Goal: Task Accomplishment & Management: Manage account settings

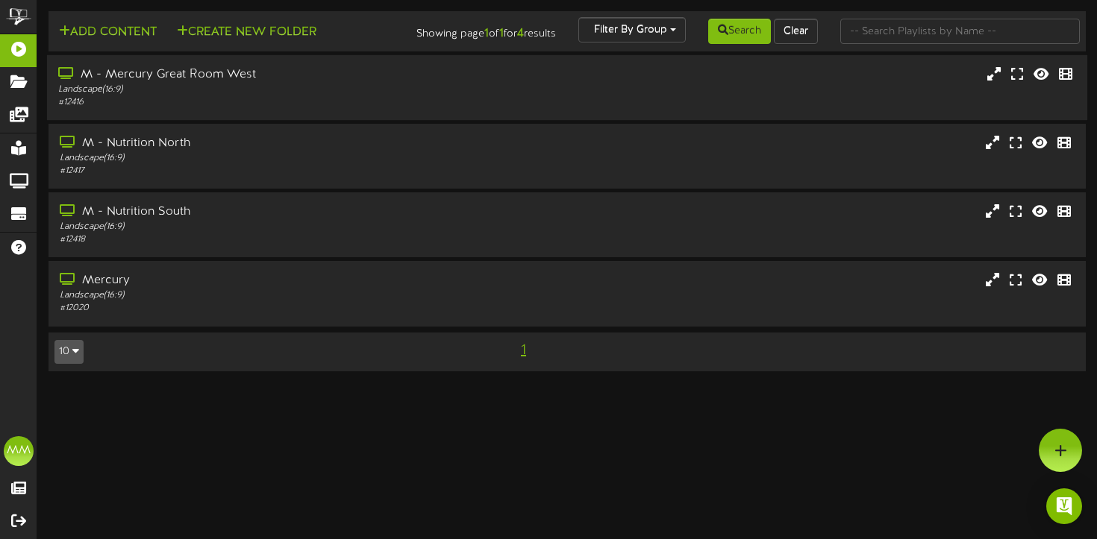
click at [516, 75] on div "M - Mercury Great Room West Landscape ( 16:9 ) # 12416" at bounding box center [567, 87] width 1040 height 65
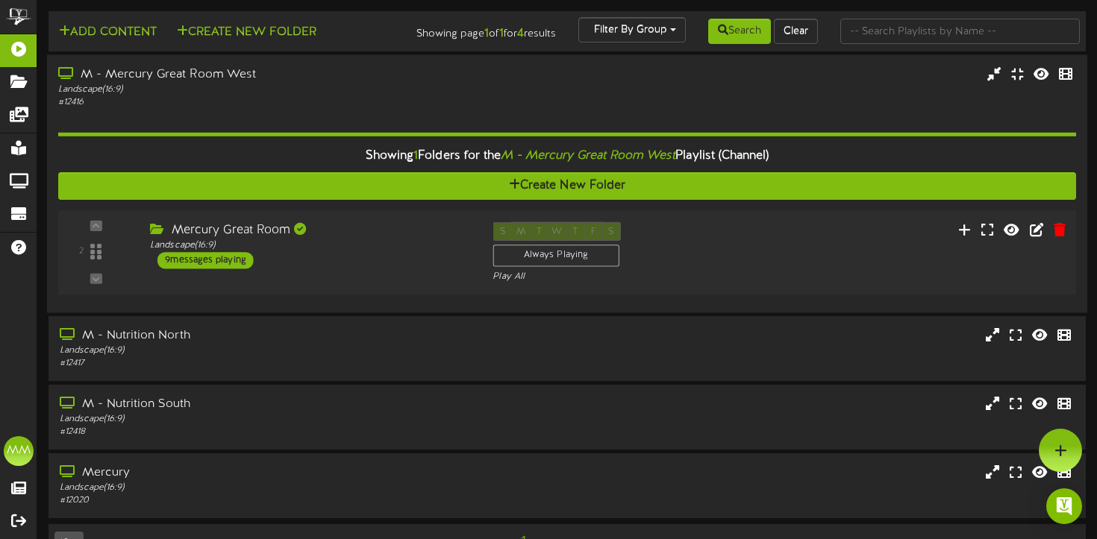
click at [733, 260] on div "S M T W T F S Always Playing Play All" at bounding box center [609, 252] width 257 height 61
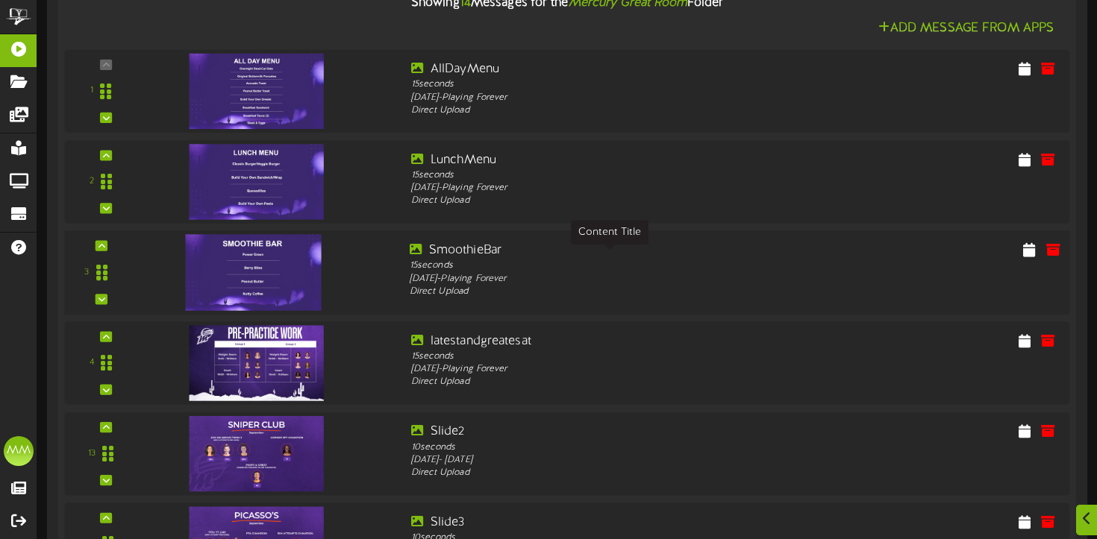
scroll to position [447, 0]
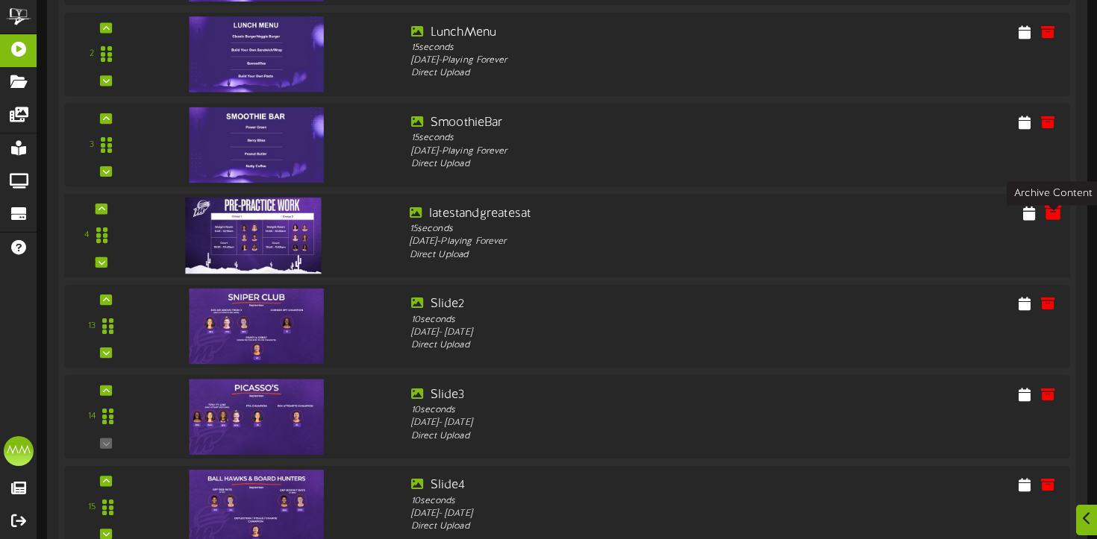
click at [1058, 221] on icon at bounding box center [1053, 212] width 16 height 16
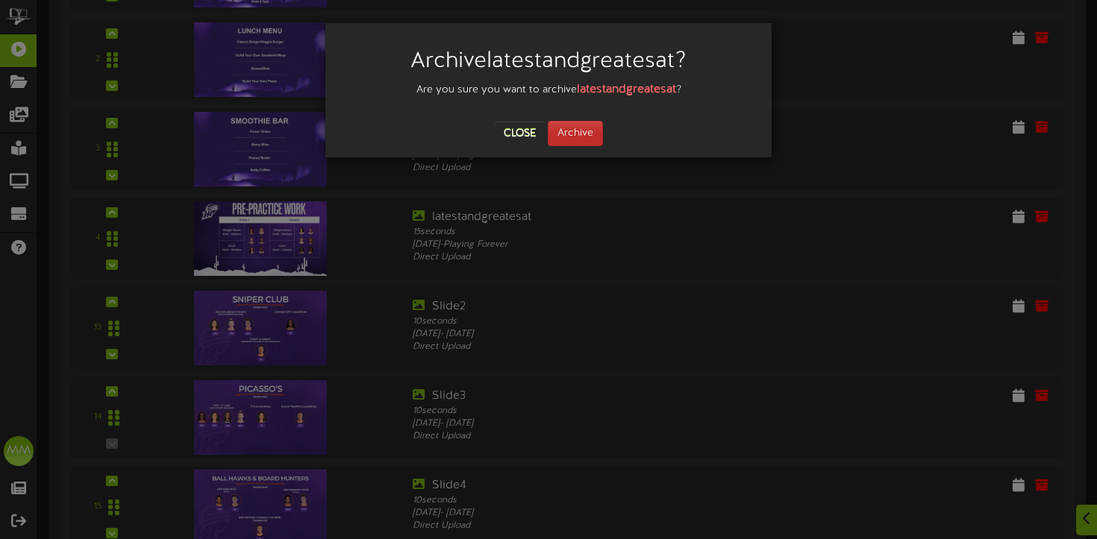
click at [590, 129] on button "Archive" at bounding box center [575, 133] width 55 height 25
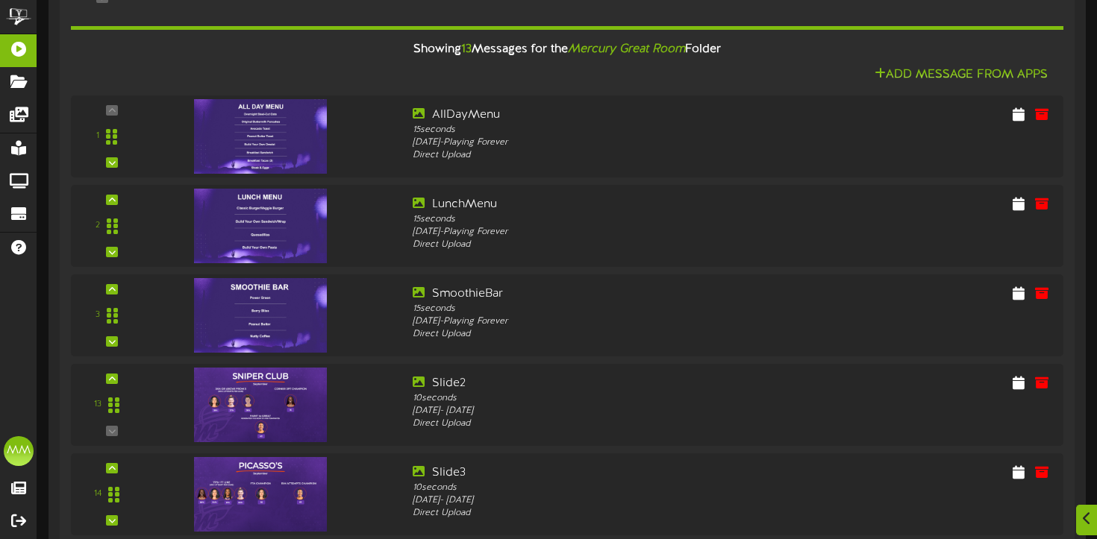
scroll to position [344, 0]
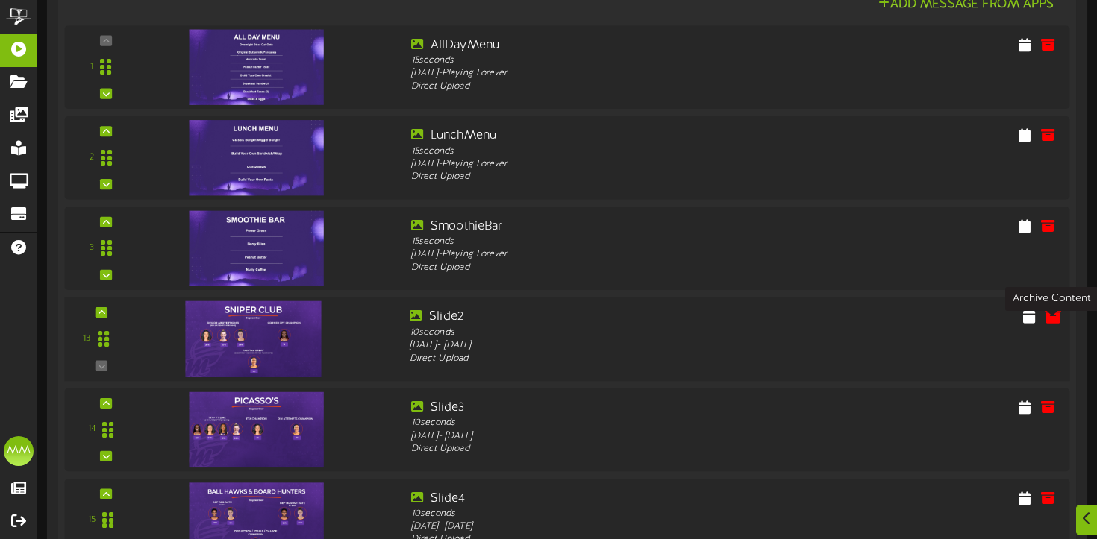
click at [1056, 324] on icon at bounding box center [1053, 315] width 16 height 16
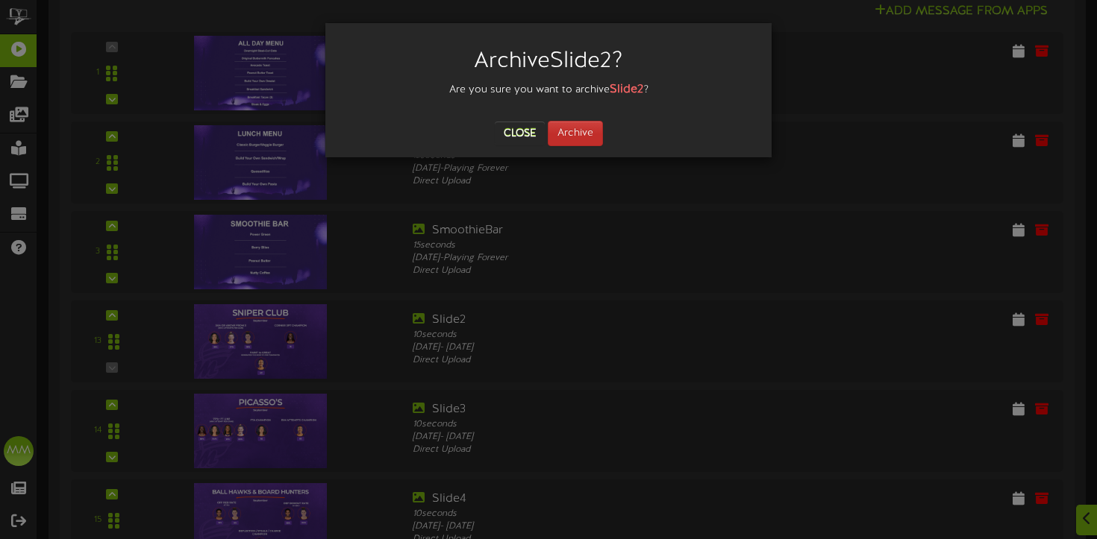
click at [584, 127] on button "Archive" at bounding box center [575, 133] width 55 height 25
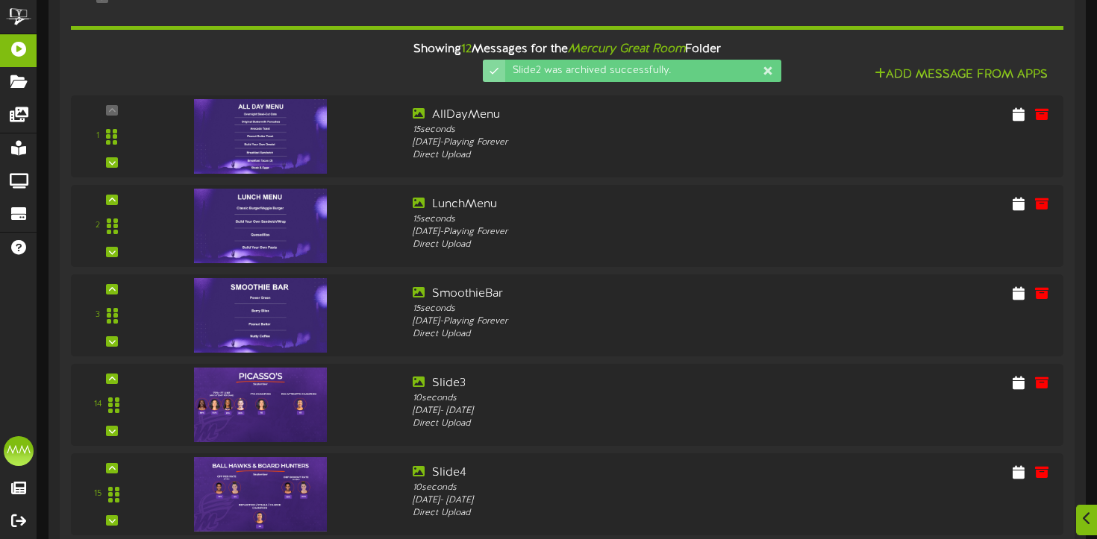
scroll to position [399, 0]
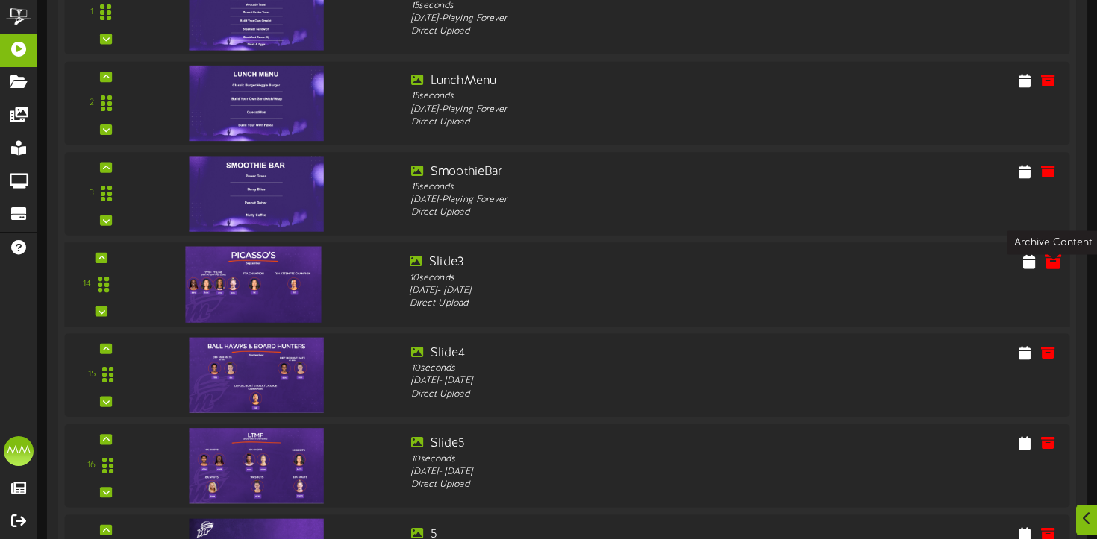
click at [1044, 273] on button at bounding box center [1052, 264] width 25 height 24
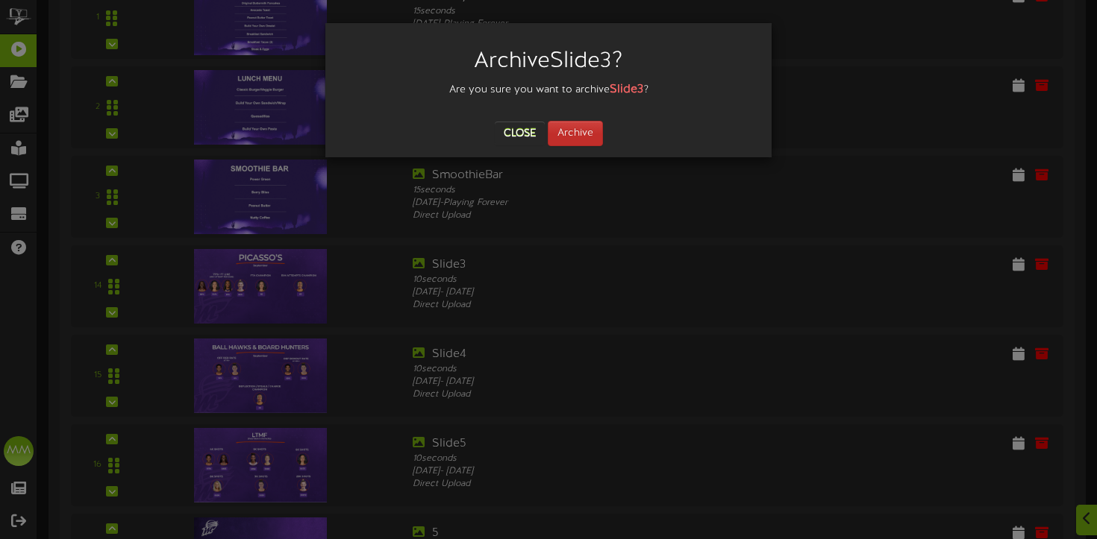
click at [575, 143] on button "Archive" at bounding box center [575, 133] width 55 height 25
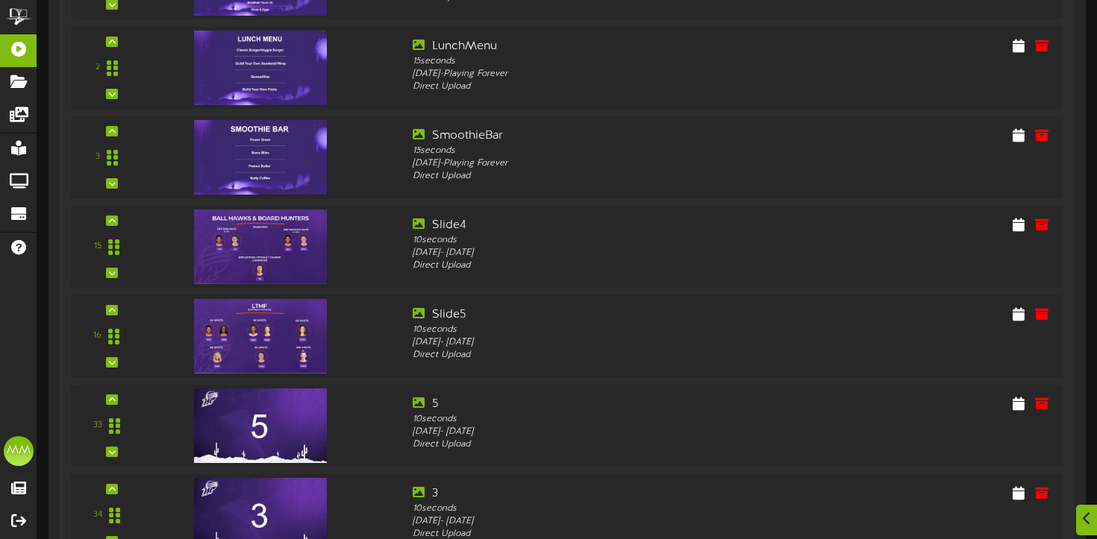
scroll to position [444, 0]
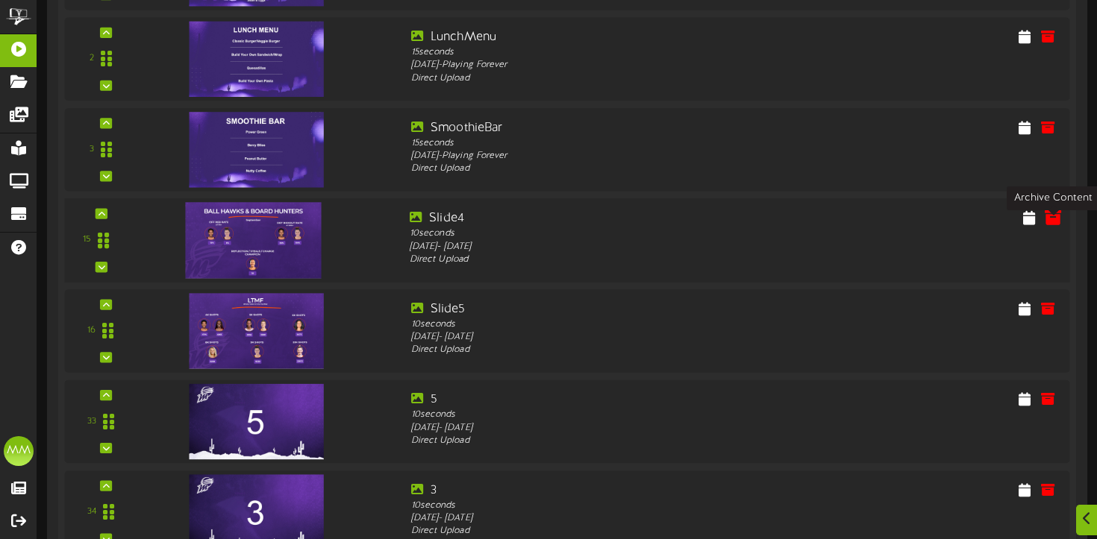
click at [1057, 225] on icon at bounding box center [1053, 217] width 16 height 16
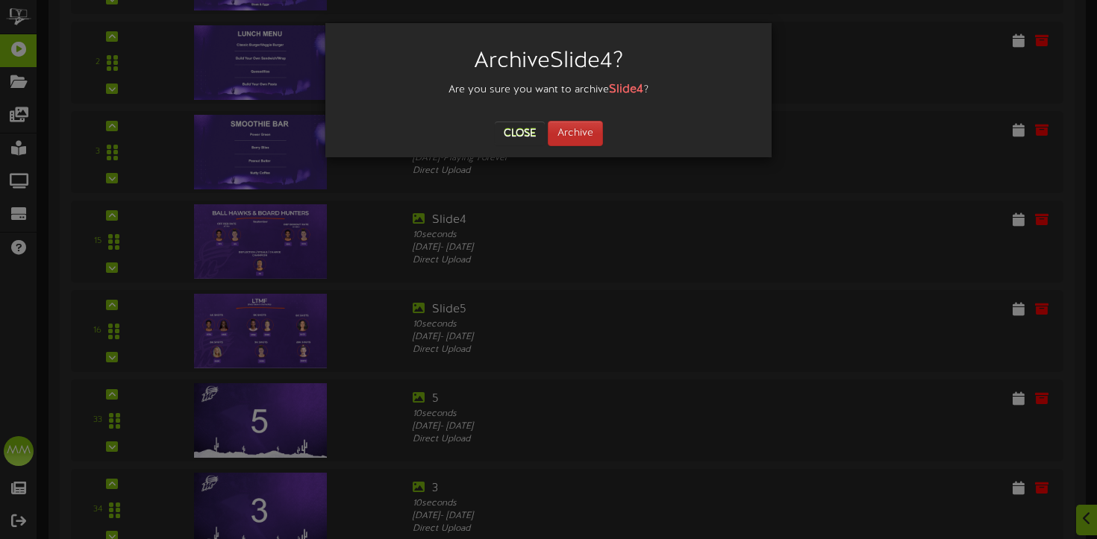
click at [597, 134] on button "Archive" at bounding box center [575, 133] width 55 height 25
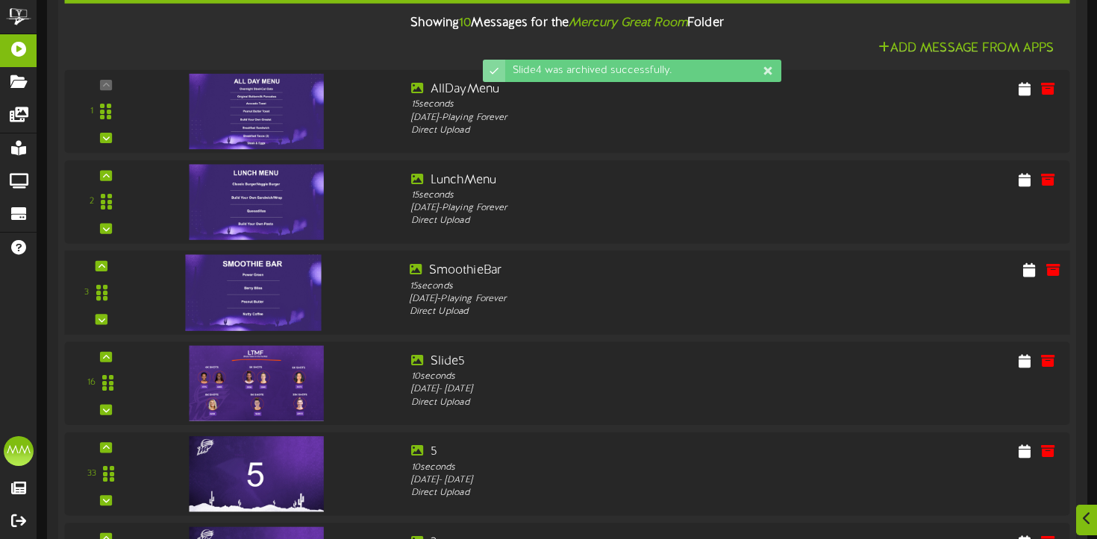
scroll to position [401, 0]
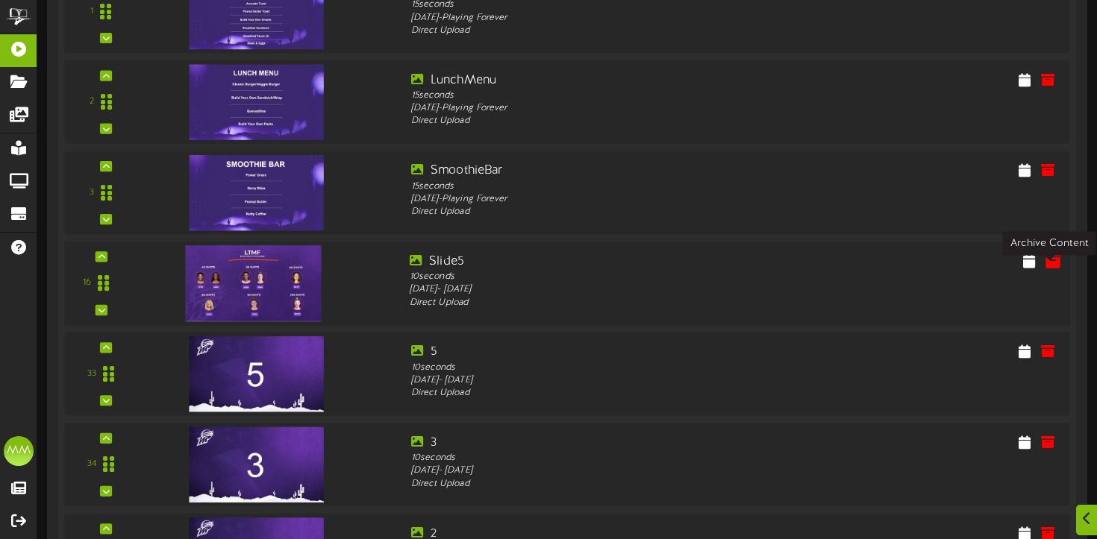
click at [1057, 269] on icon at bounding box center [1053, 260] width 16 height 16
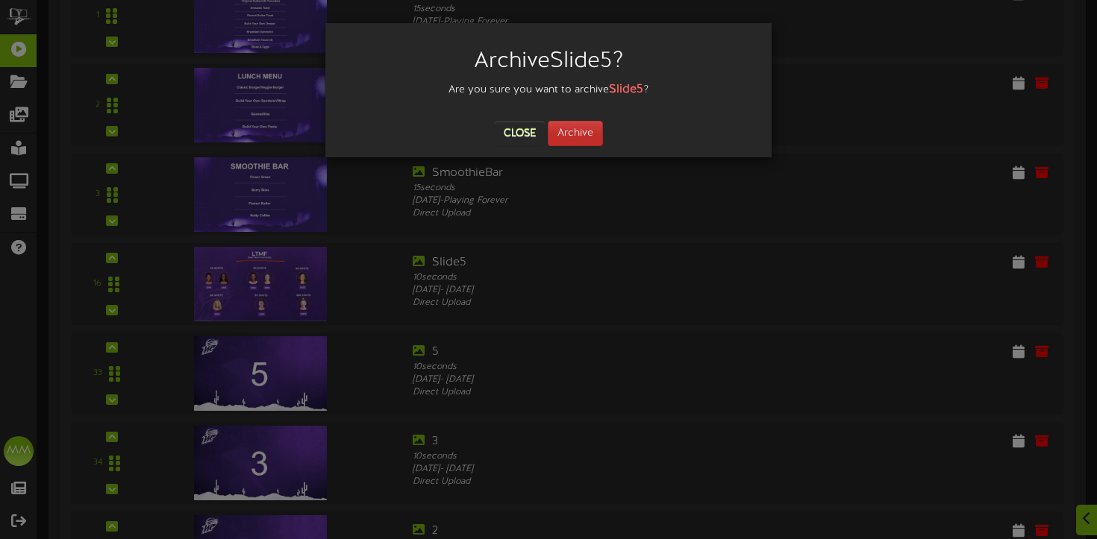
click at [579, 128] on button "Archive" at bounding box center [575, 133] width 55 height 25
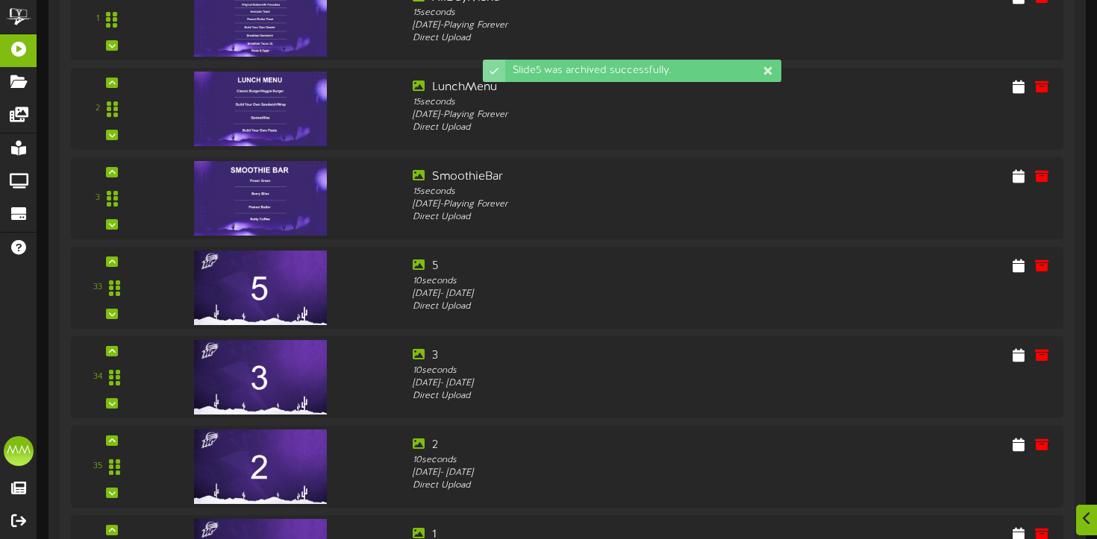
scroll to position [400, 0]
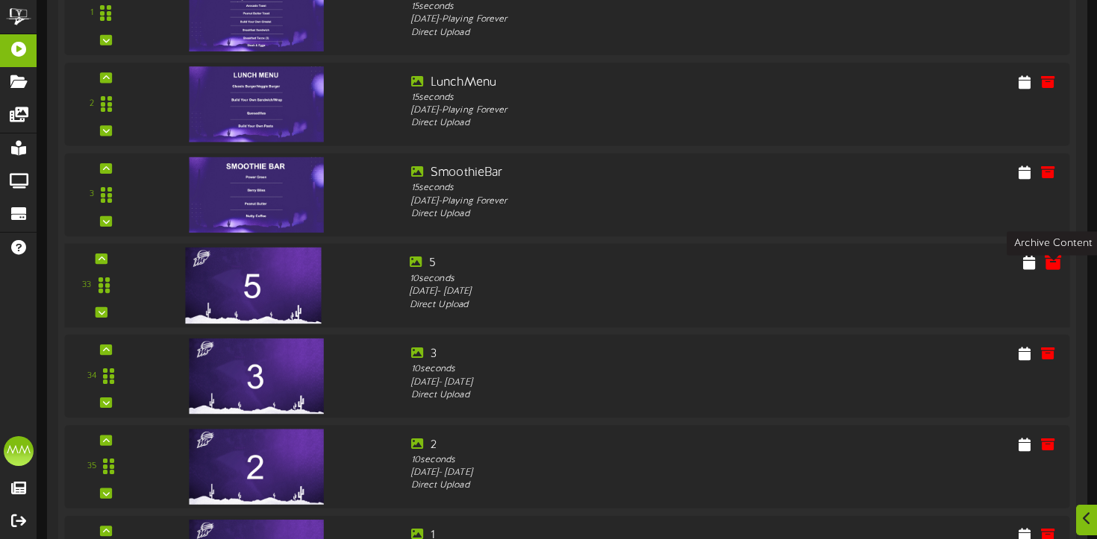
click at [1055, 270] on icon at bounding box center [1053, 262] width 16 height 16
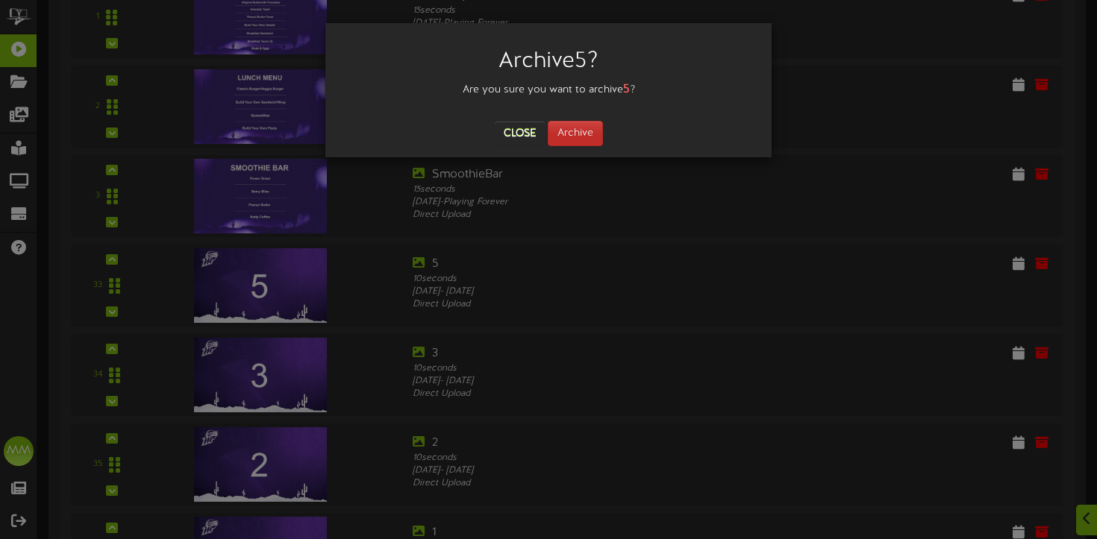
click at [589, 132] on button "Archive" at bounding box center [575, 133] width 55 height 25
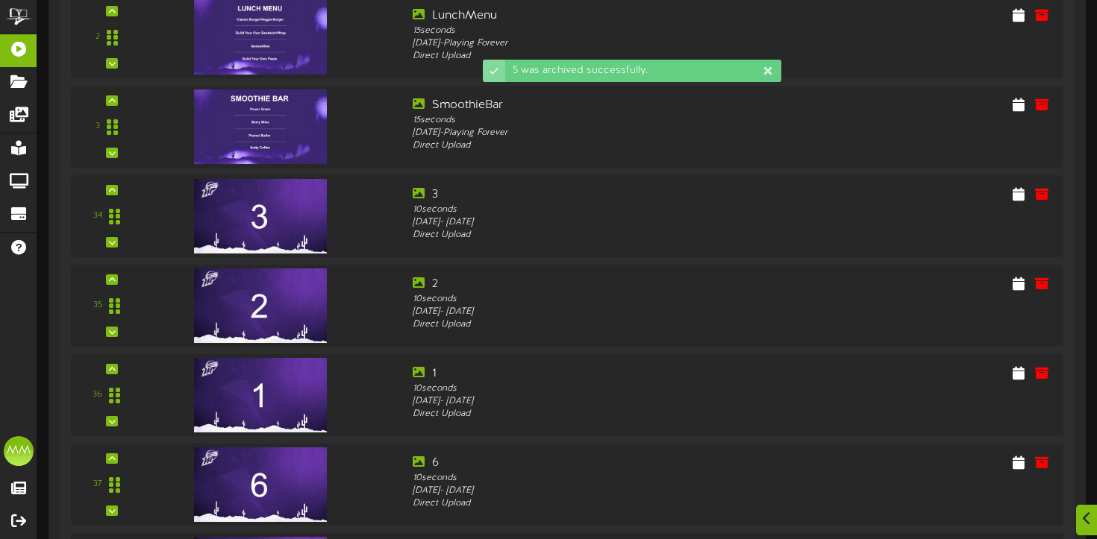
scroll to position [479, 0]
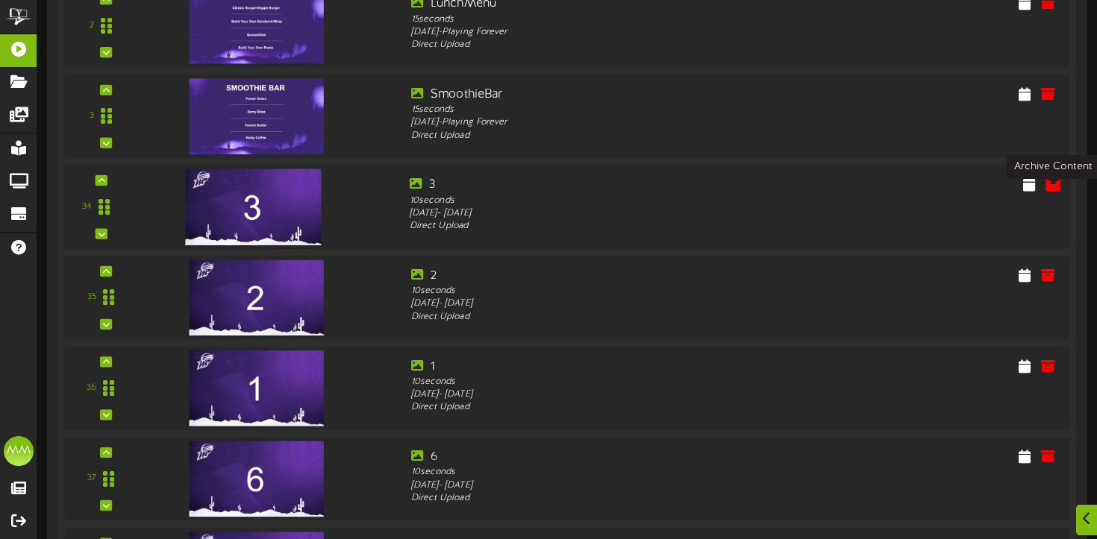
click at [1056, 192] on icon at bounding box center [1053, 183] width 16 height 16
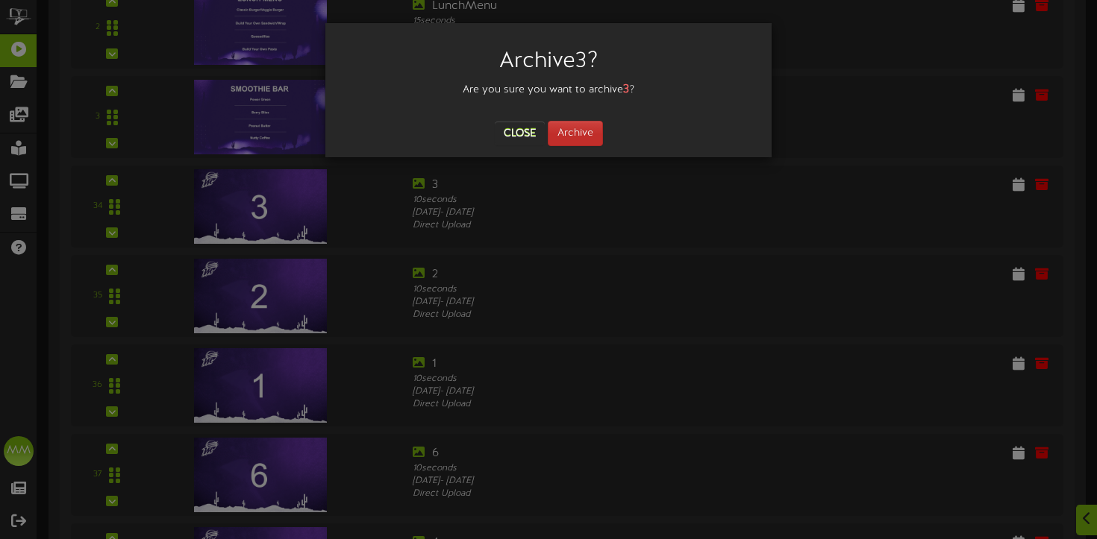
click at [594, 140] on button "Archive" at bounding box center [575, 133] width 55 height 25
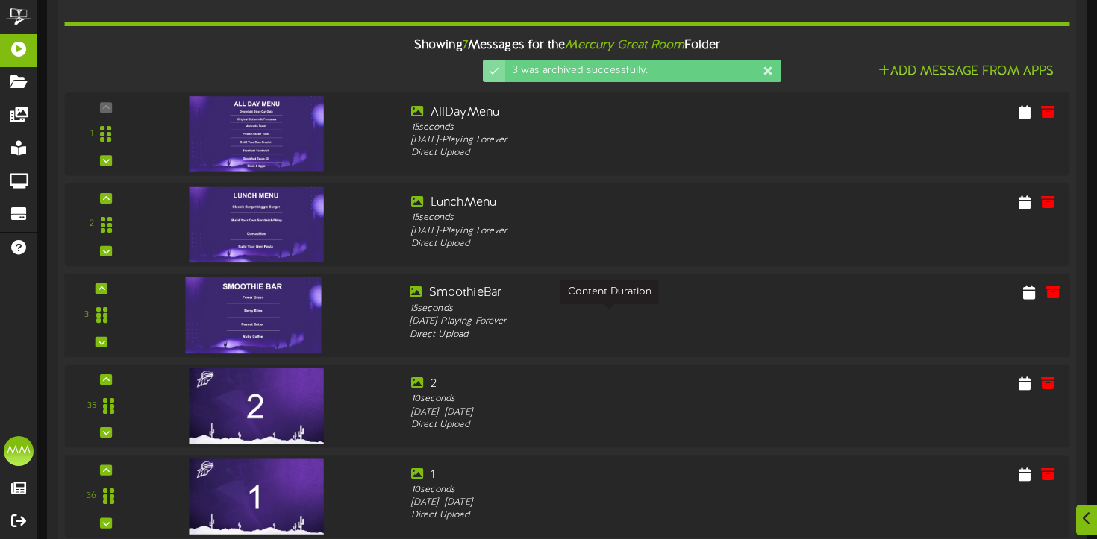
scroll to position [480, 0]
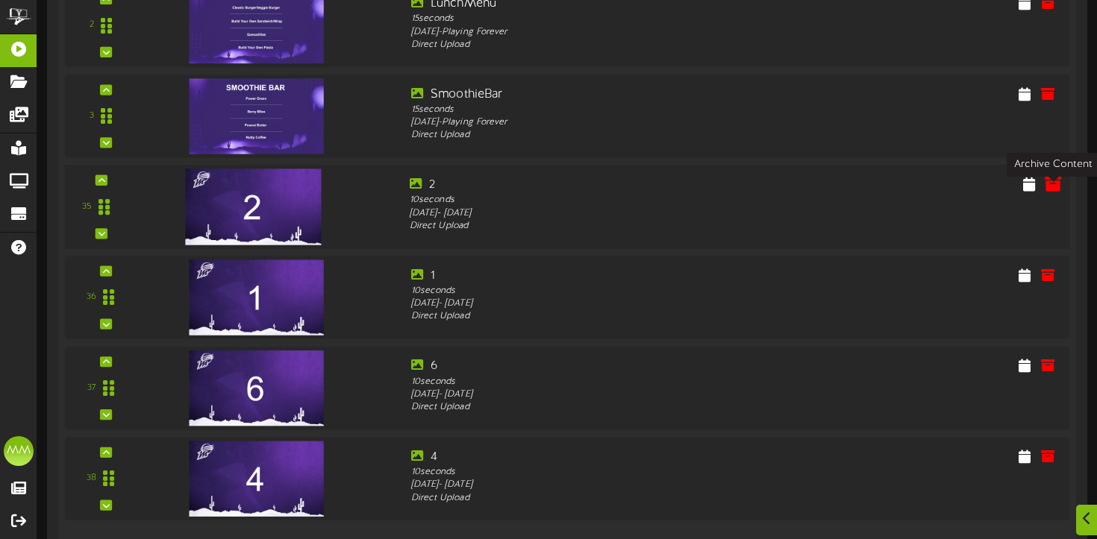
click at [1059, 192] on icon at bounding box center [1053, 183] width 16 height 16
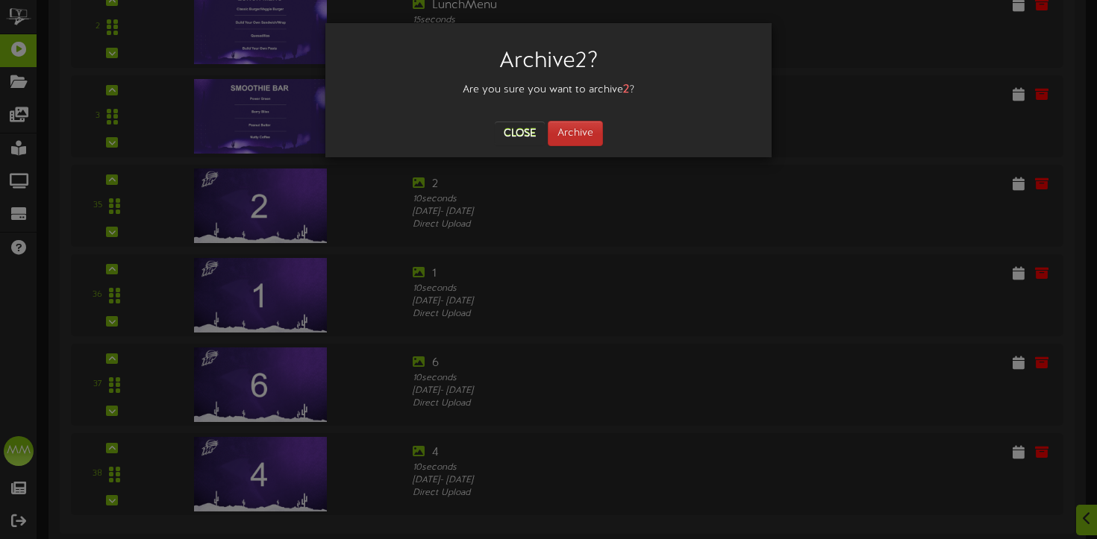
click at [574, 127] on button "Archive" at bounding box center [575, 133] width 55 height 25
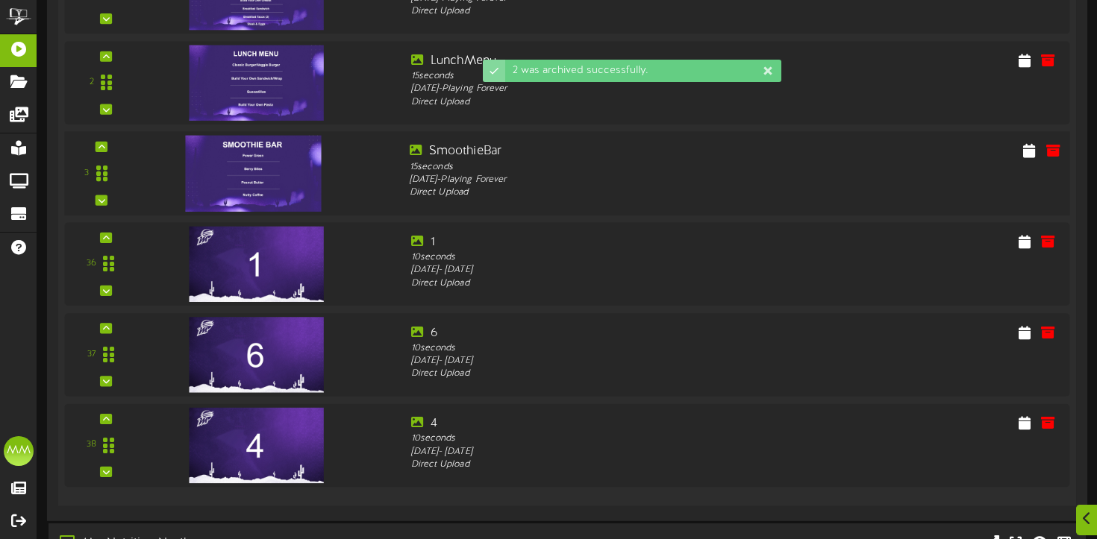
scroll to position [428, 0]
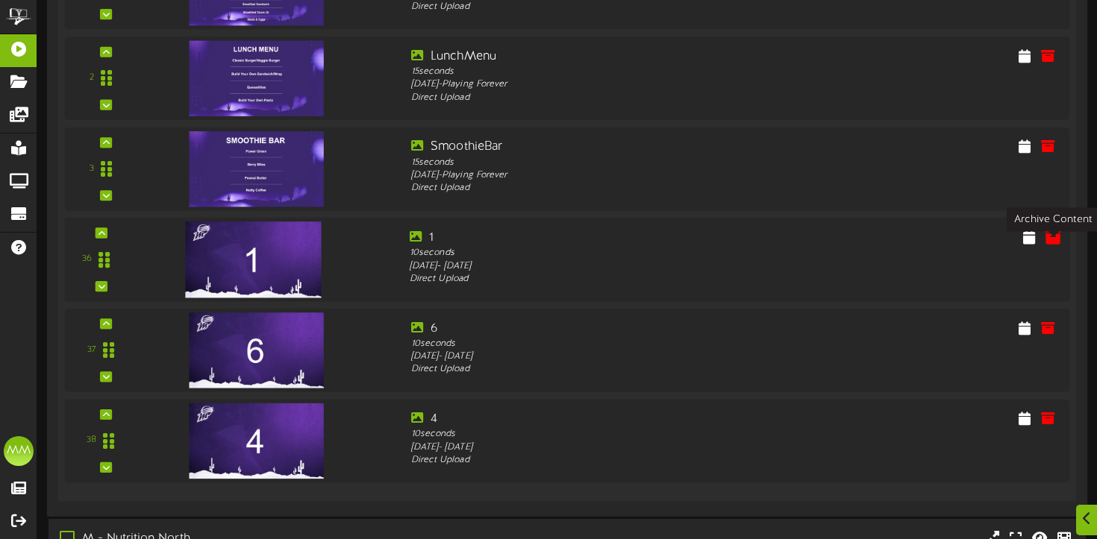
click at [1057, 245] on icon at bounding box center [1053, 236] width 16 height 16
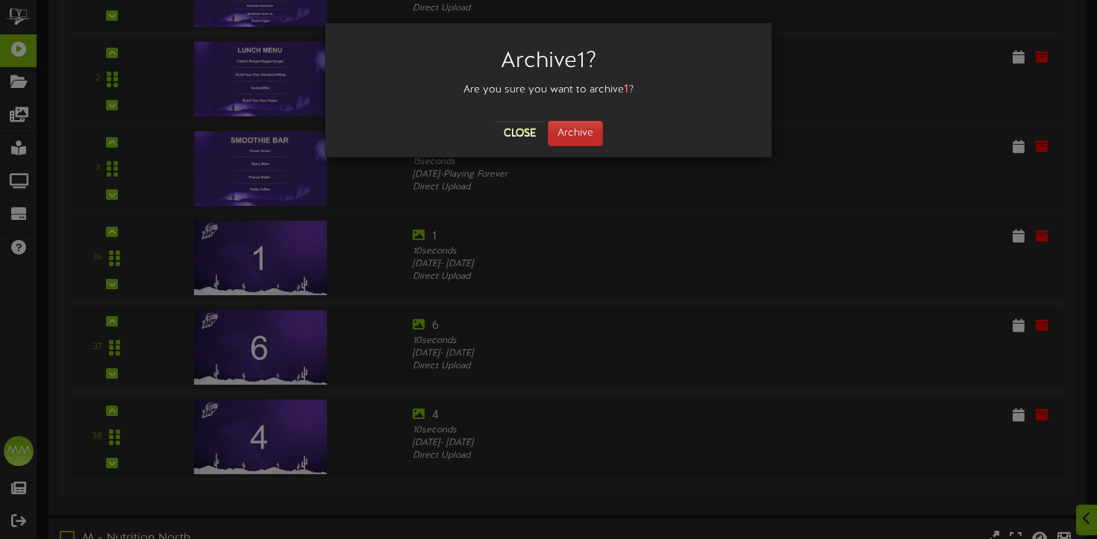
click at [581, 140] on button "Archive" at bounding box center [575, 133] width 55 height 25
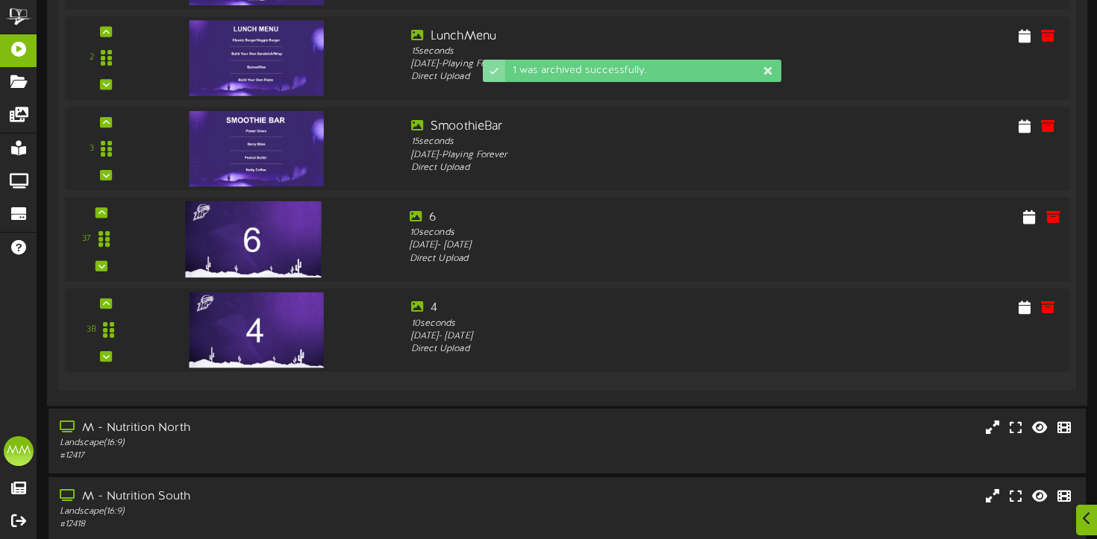
scroll to position [449, 0]
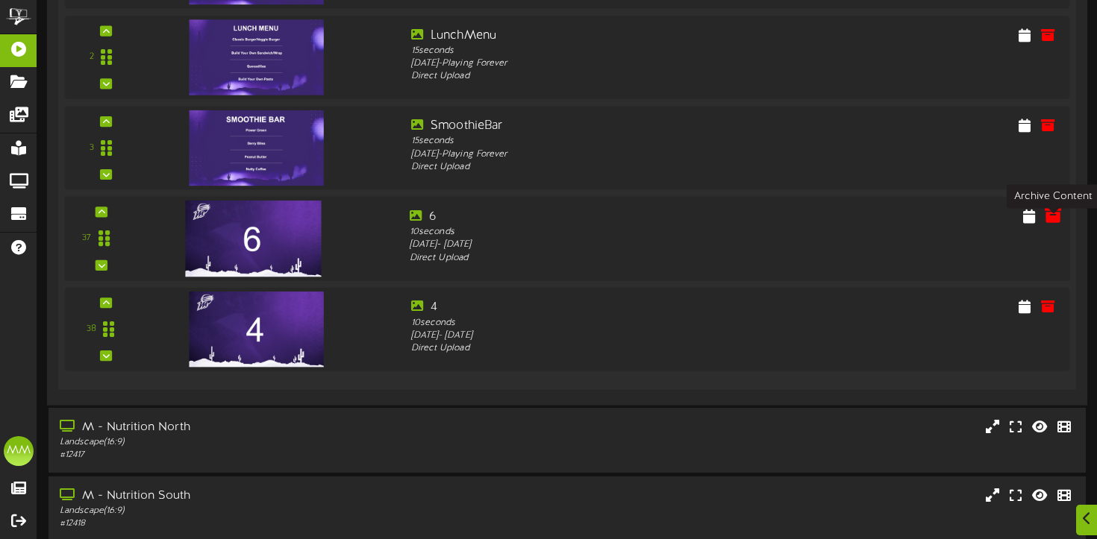
click at [1055, 224] on icon at bounding box center [1053, 215] width 16 height 16
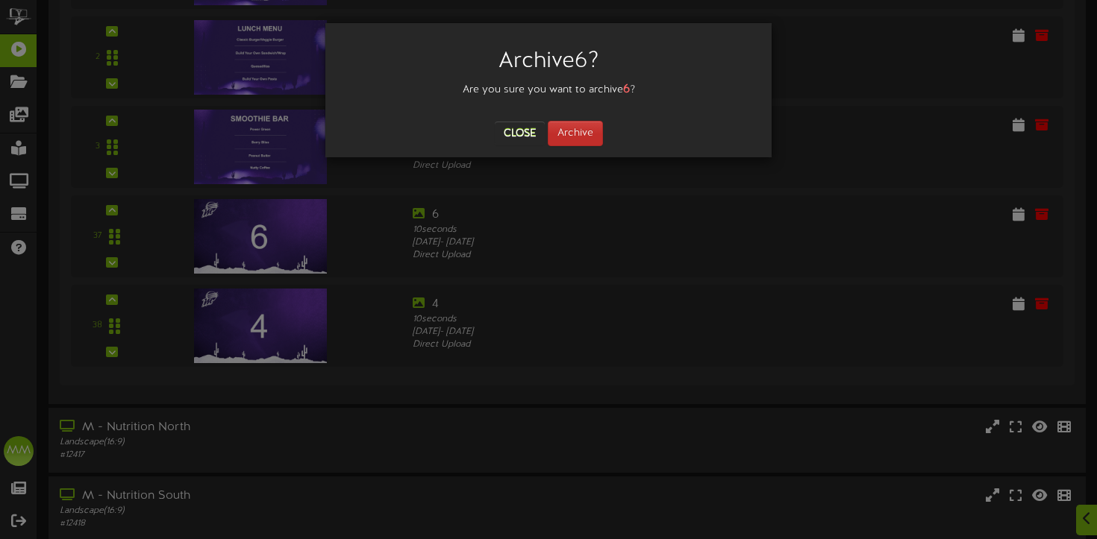
click at [583, 125] on button "Archive" at bounding box center [575, 133] width 55 height 25
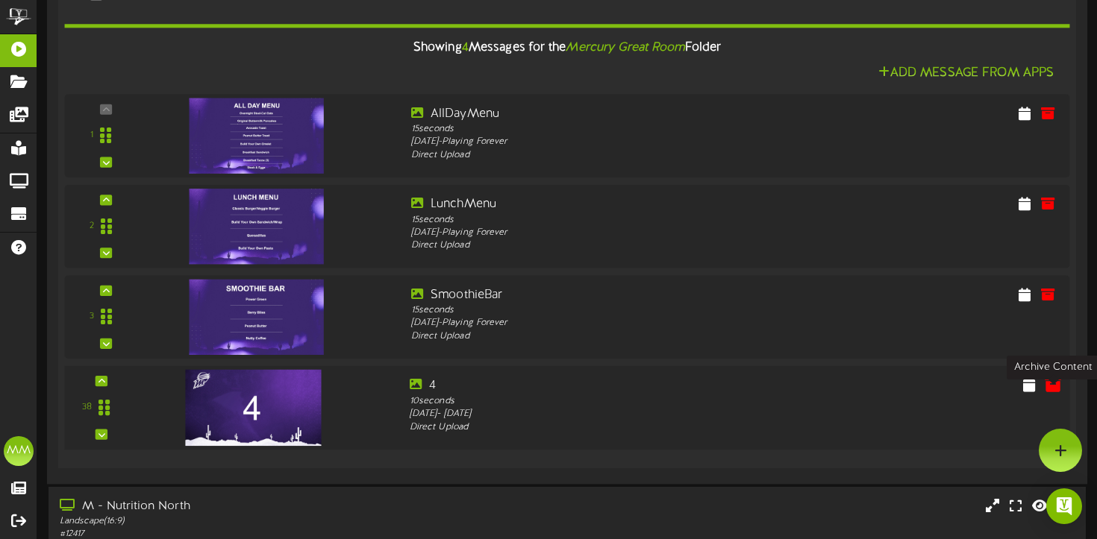
click at [1054, 392] on icon at bounding box center [1053, 384] width 16 height 16
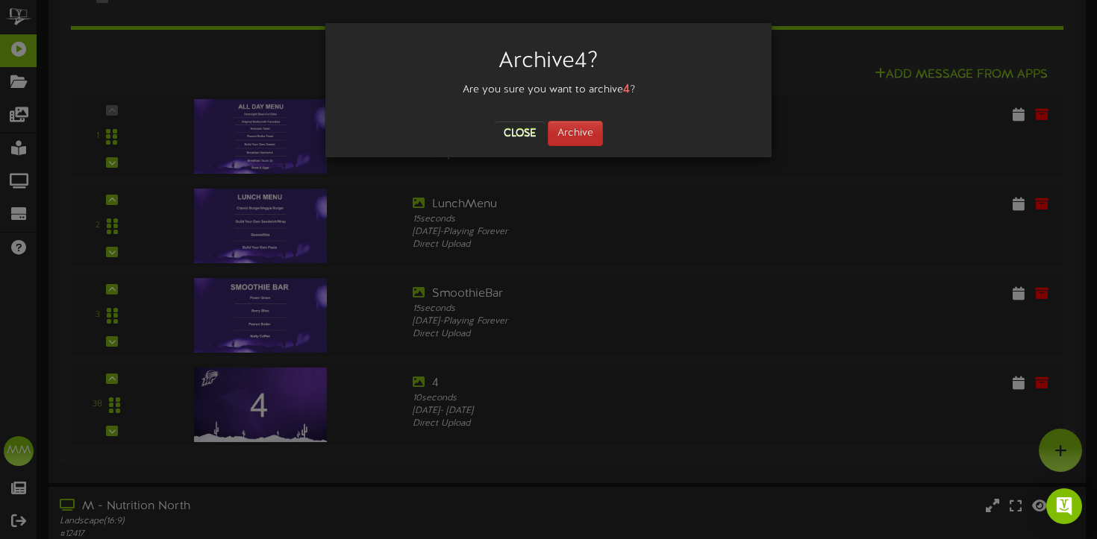
click at [598, 136] on button "Archive" at bounding box center [575, 133] width 55 height 25
